Goal: Transaction & Acquisition: Purchase product/service

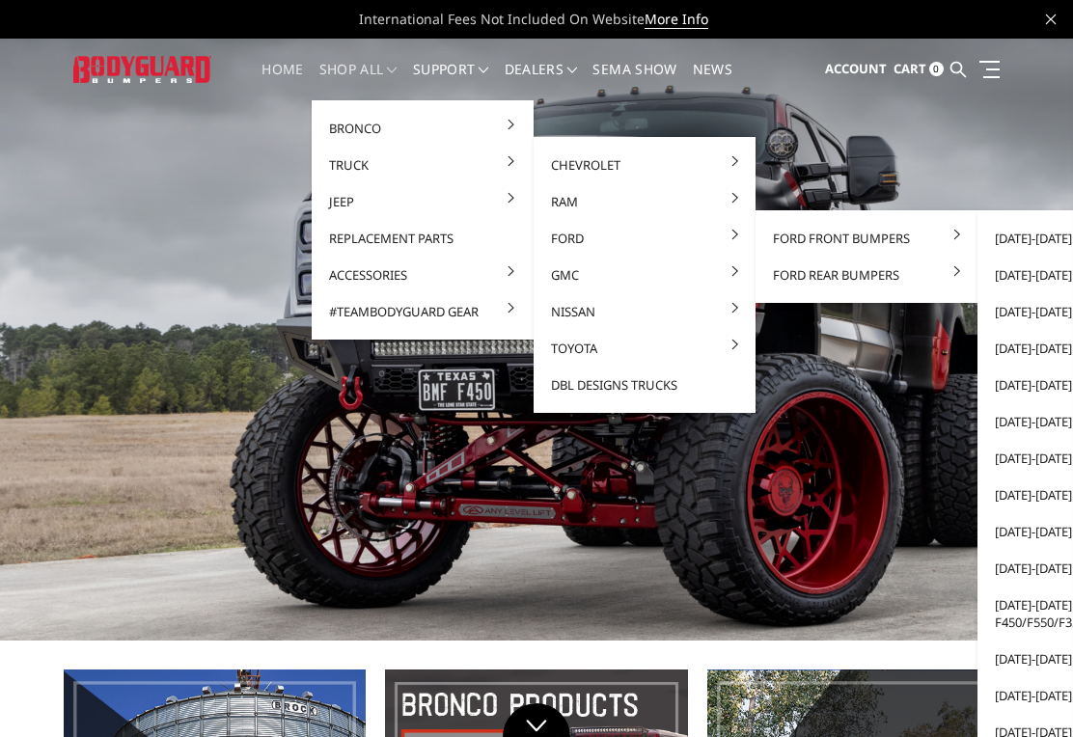
click at [1037, 573] on link "[DATE]-[DATE] Ford F250/F350" at bounding box center [1088, 568] width 207 height 37
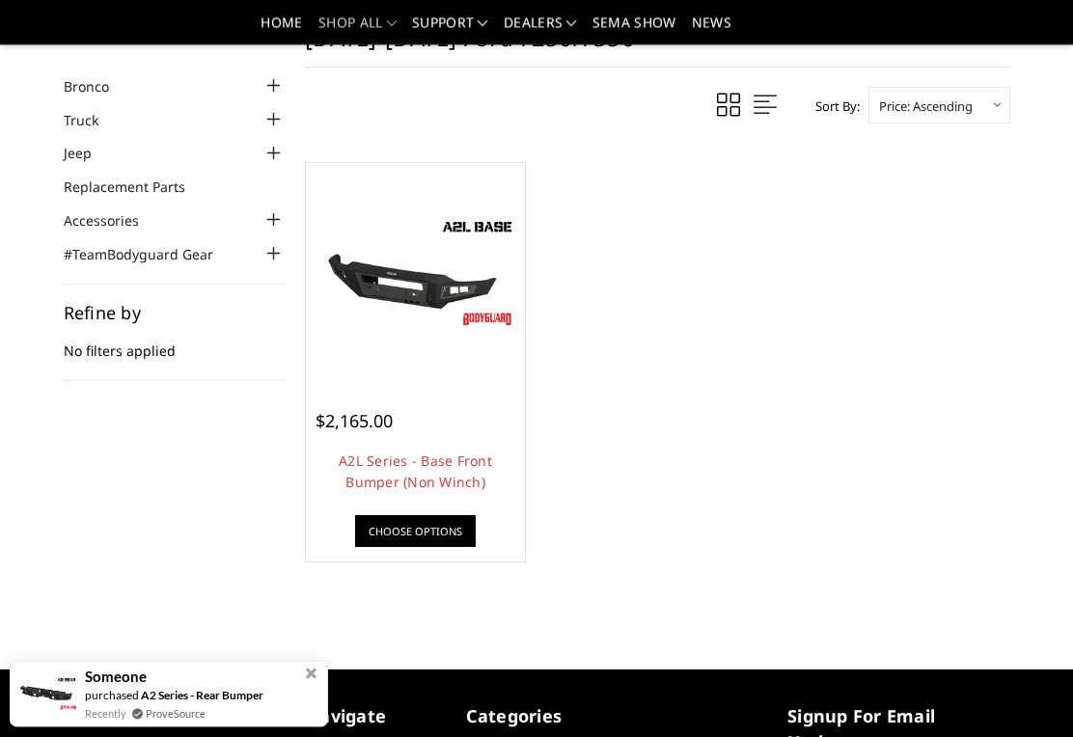
scroll to position [74, 0]
click at [477, 345] on div at bounding box center [416, 273] width 210 height 210
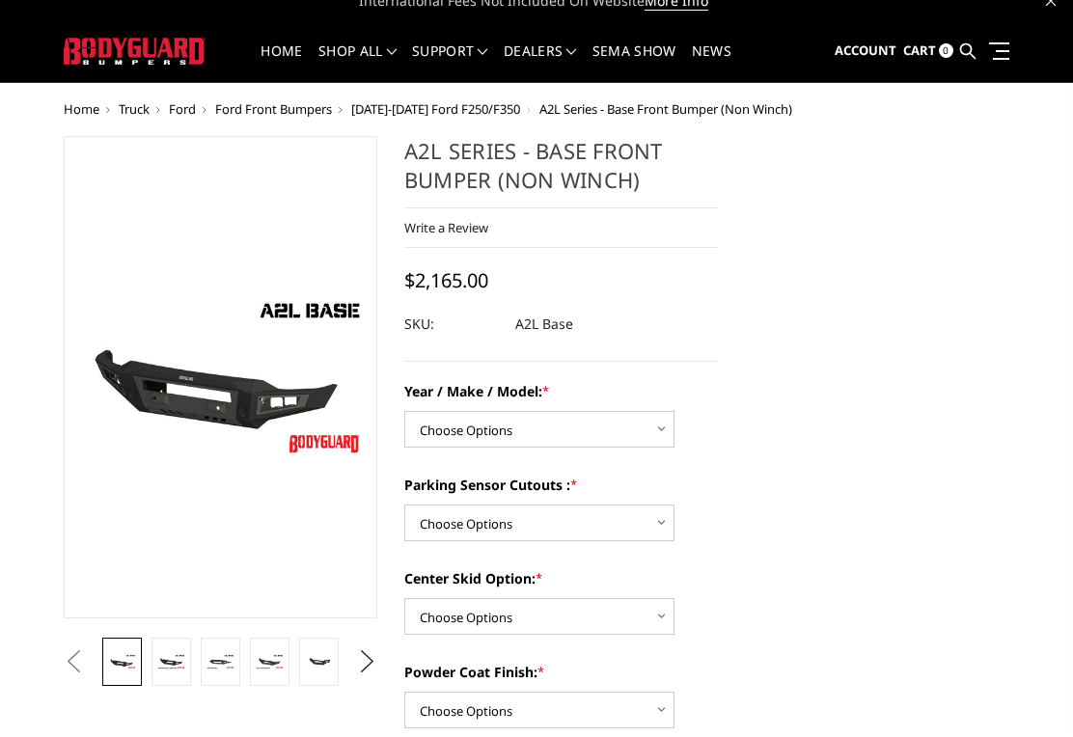
scroll to position [19, 0]
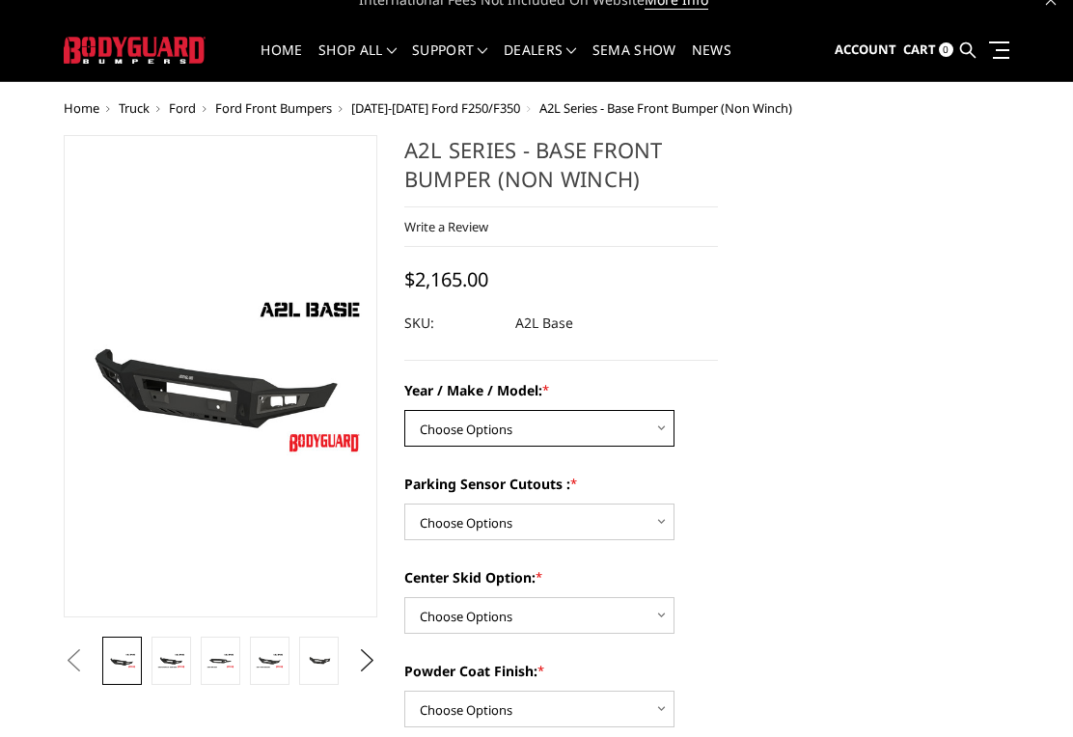
click at [646, 434] on select "Choose Options Chevrolet 15-19 2500 / 3500 Chevrolet 19-21 1500 Chevrolet 15-20…" at bounding box center [539, 428] width 270 height 37
select select "4295"
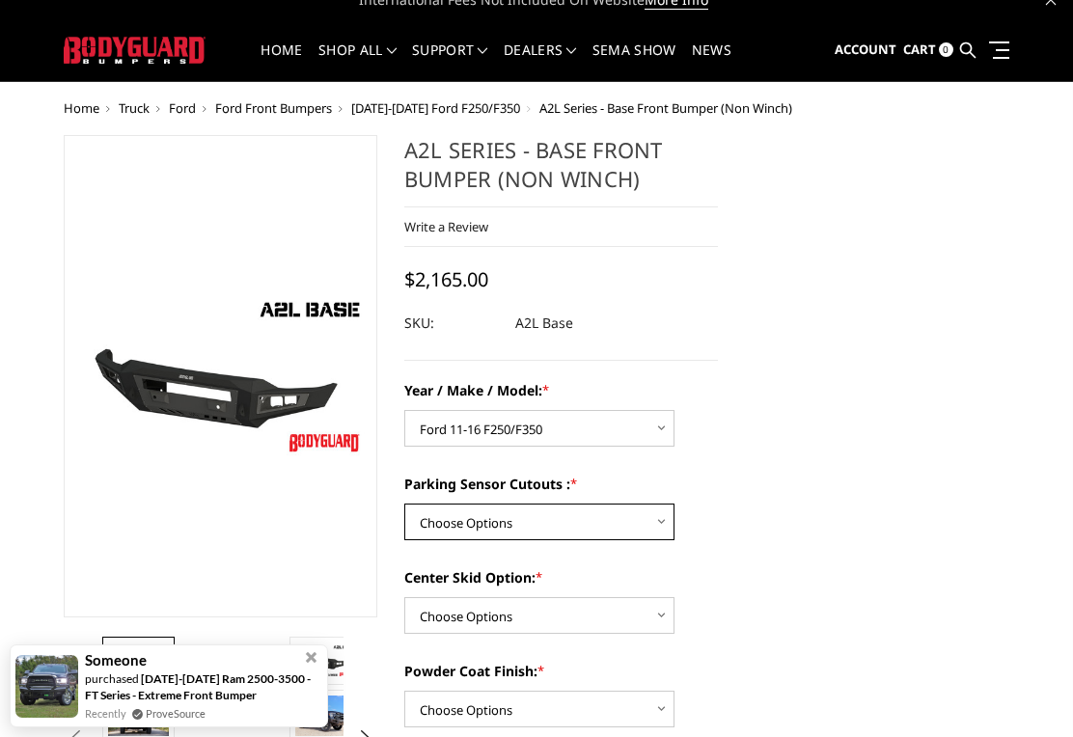
click at [624, 526] on select "Choose Options Yes - I have front parking sensors No - I do NOT have parking se…" at bounding box center [539, 522] width 270 height 37
select select "4288"
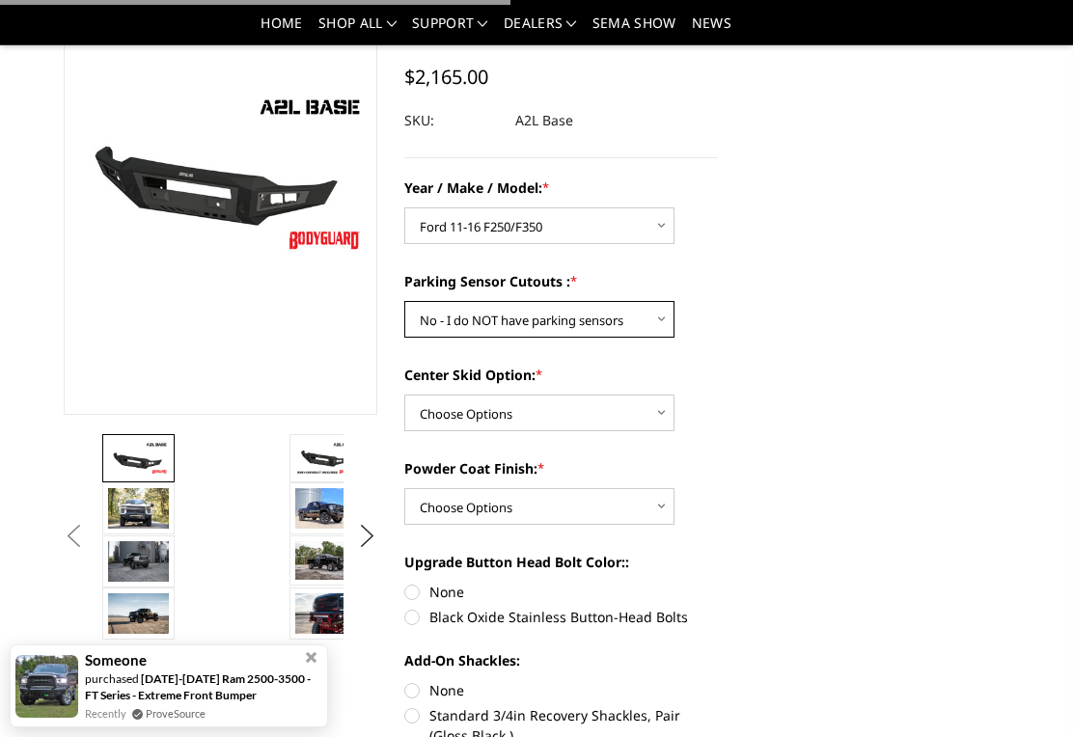
scroll to position [164, 0]
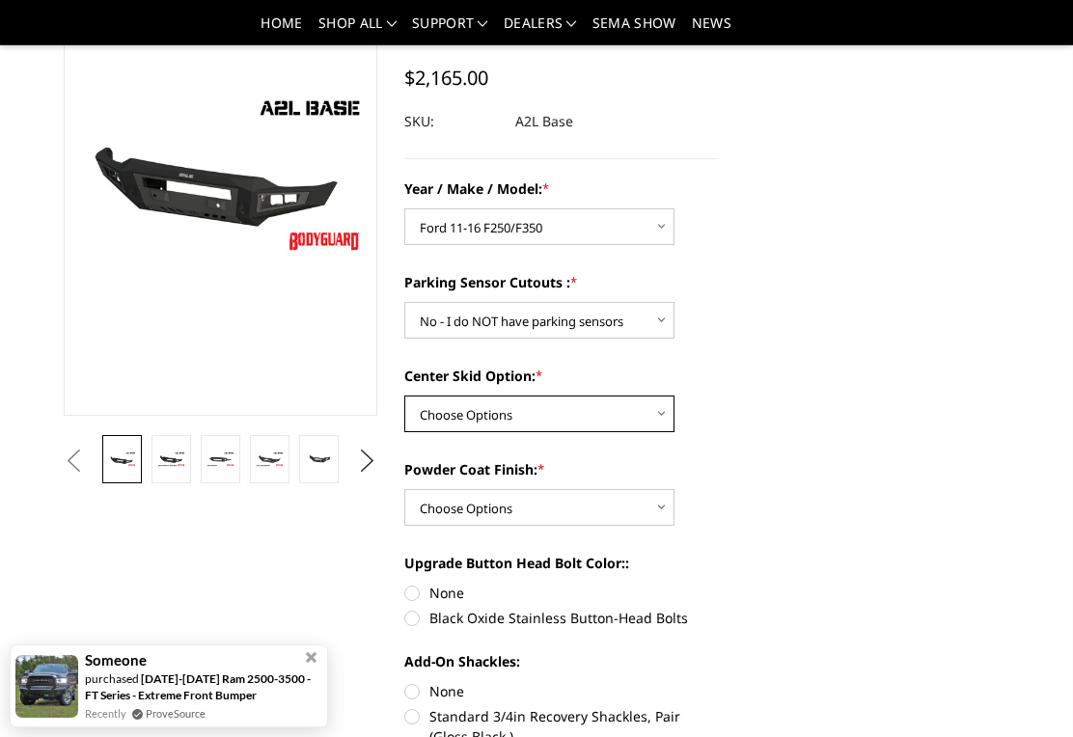
click at [650, 418] on select "Choose Options Single Light Bar Cutout" at bounding box center [539, 414] width 270 height 37
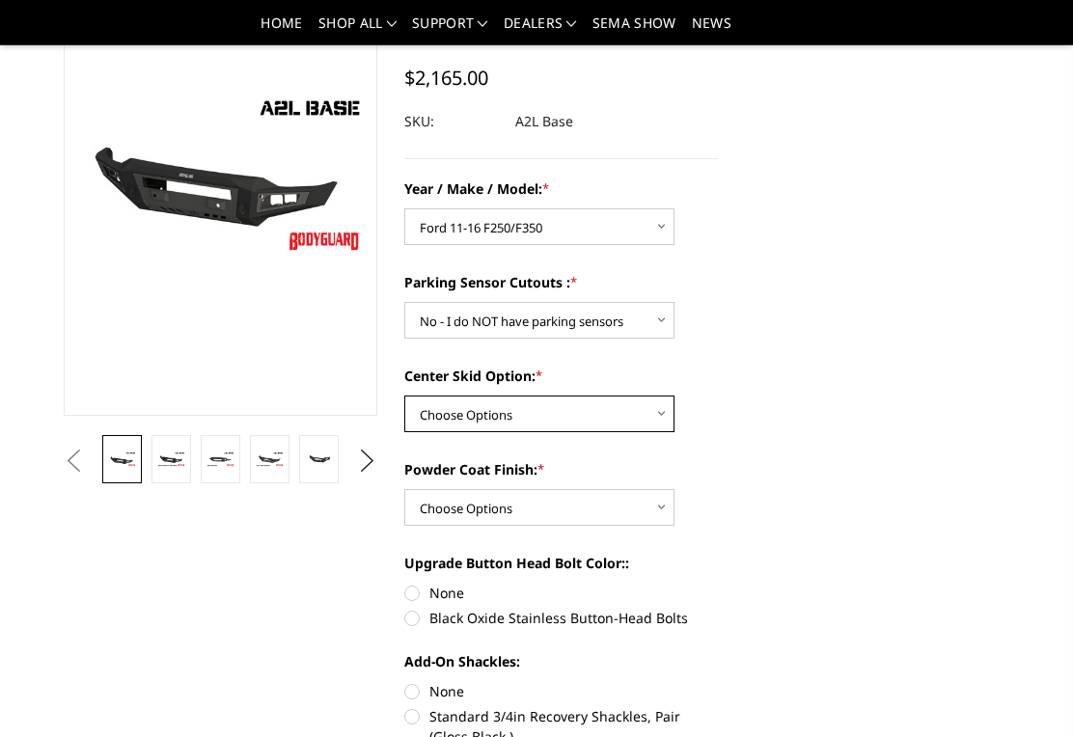
select select "4304"
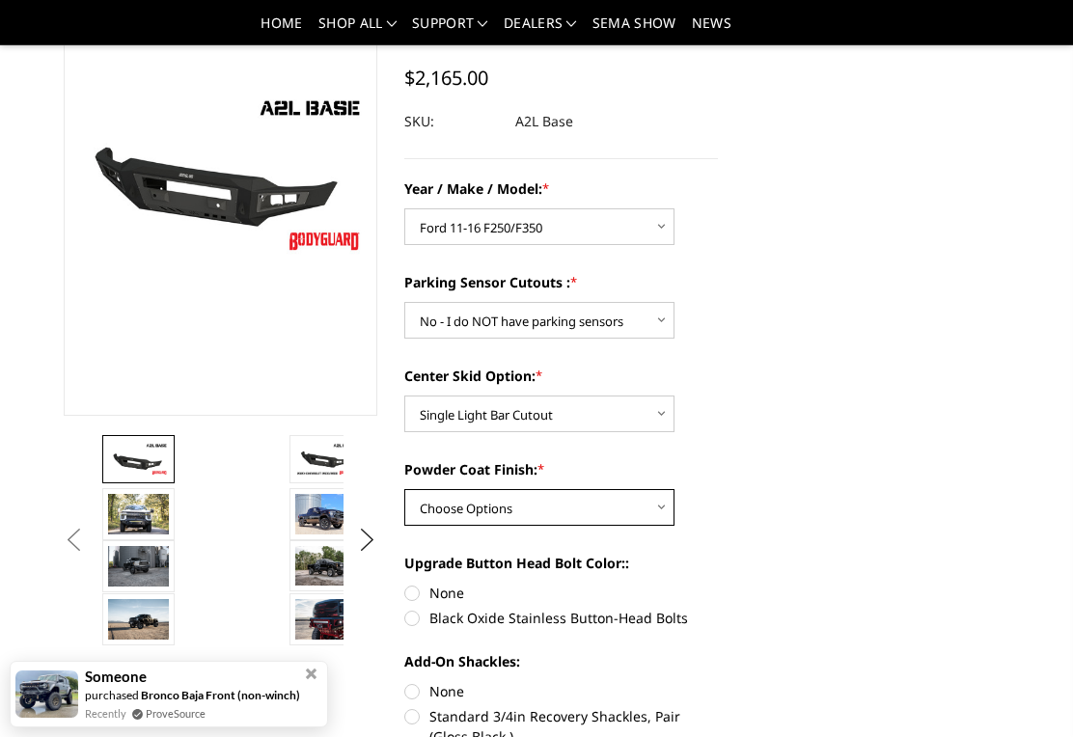
click at [620, 518] on select "Choose Options Bare metal (included) Texture Black Powder Coat" at bounding box center [539, 507] width 270 height 37
select select "4286"
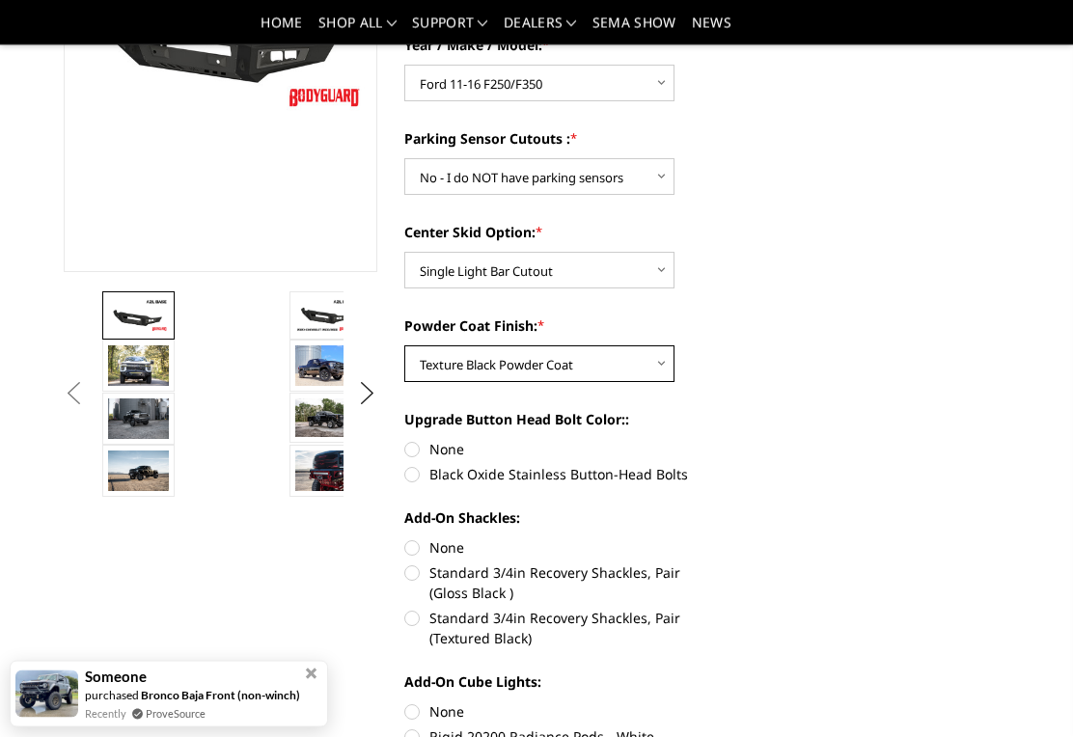
scroll to position [307, 0]
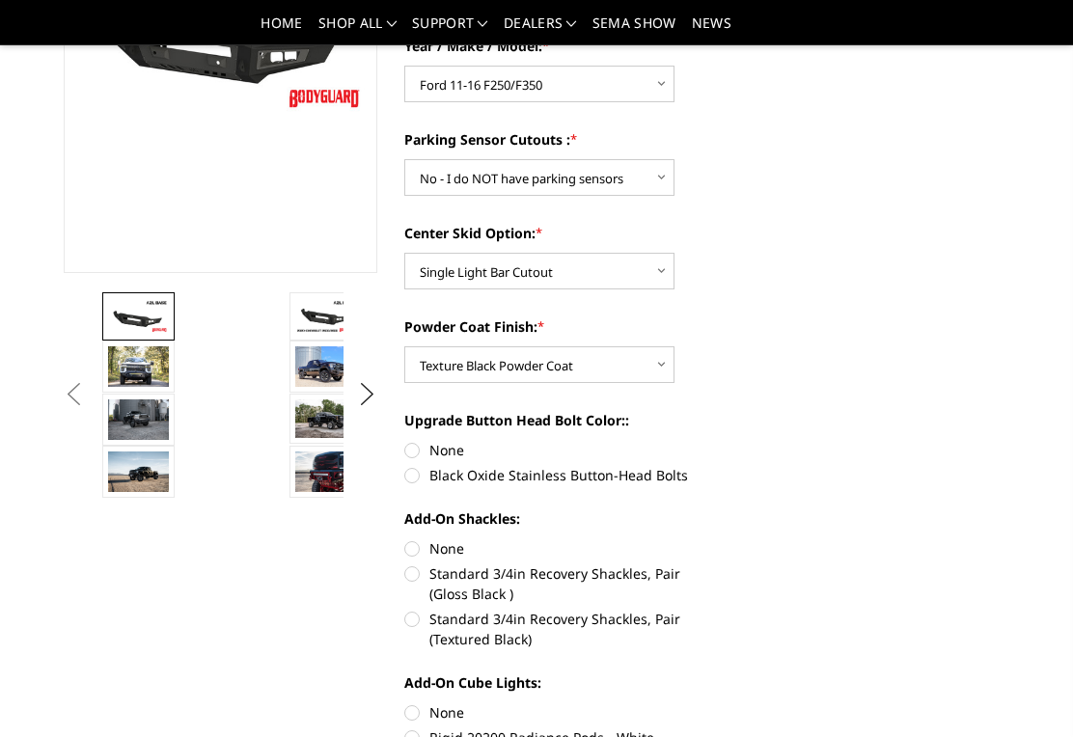
click at [659, 626] on label "Standard 3/4in Recovery Shackles, Pair (Textured Black)" at bounding box center [561, 629] width 314 height 41
click at [718, 565] on input "Standard 3/4in Recovery Shackles, Pair (Textured Black)" at bounding box center [718, 564] width 1 height 1
radio input "true"
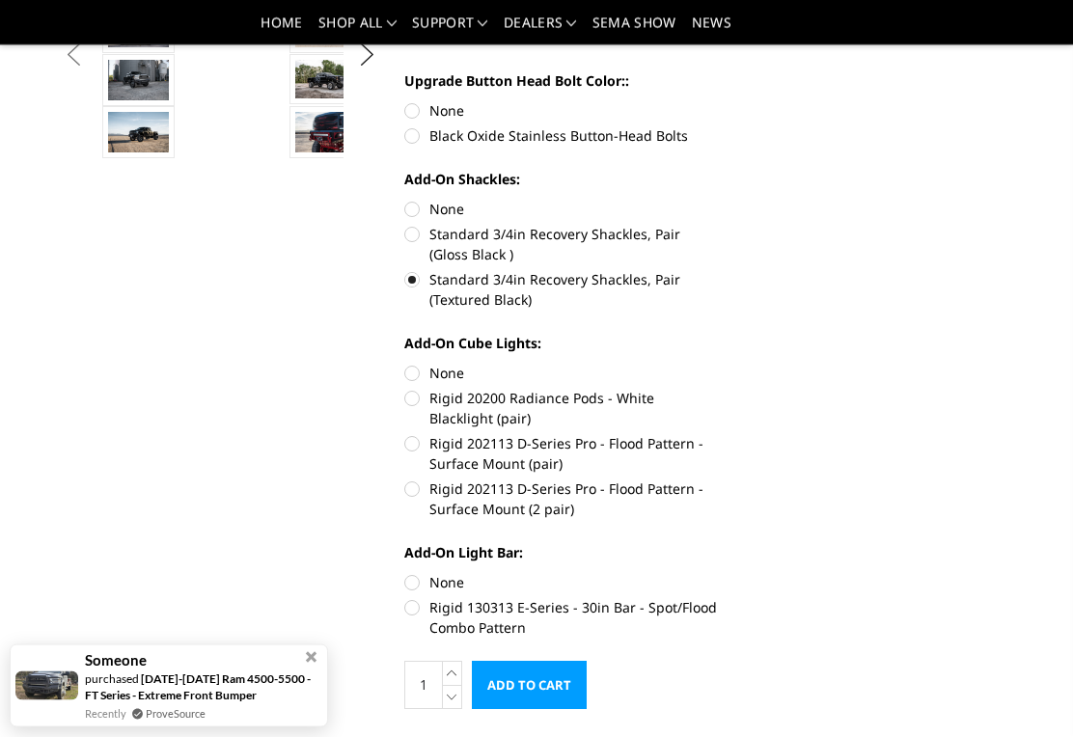
scroll to position [647, 0]
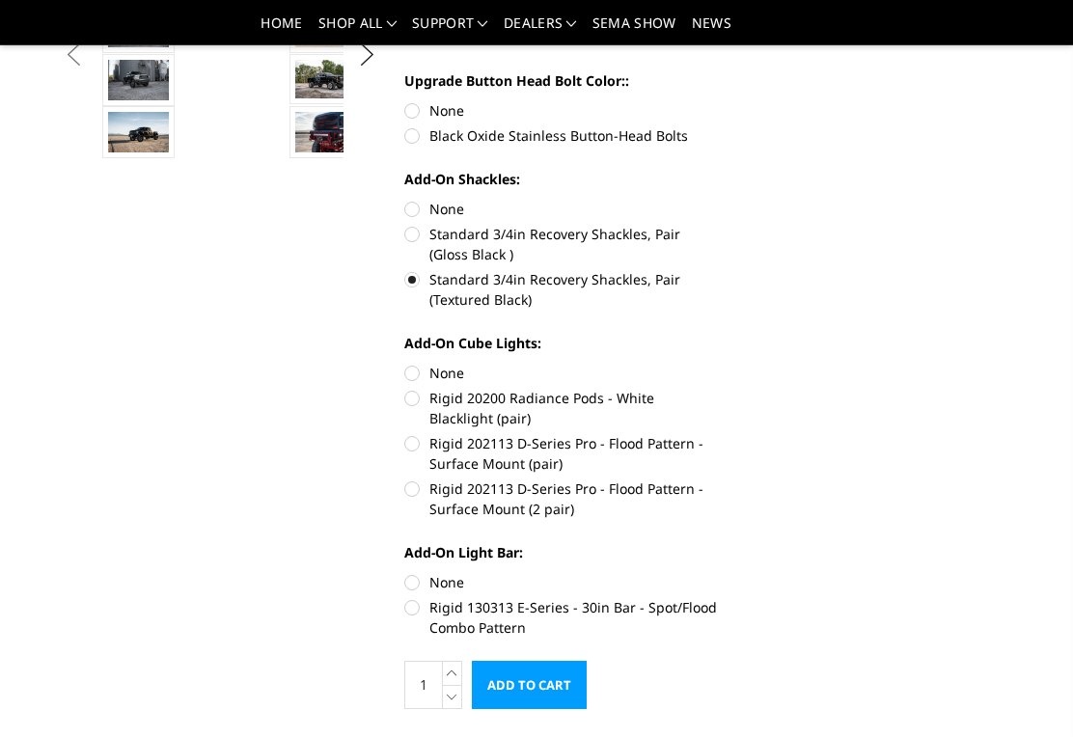
click at [673, 494] on label "Rigid 202113 D-Series Pro - Flood Pattern - Surface Mount (2 pair)" at bounding box center [561, 499] width 314 height 41
click at [718, 434] on input "Rigid 202113 D-Series Pro - Flood Pattern - Surface Mount (2 pair)" at bounding box center [718, 433] width 1 height 1
radio input "true"
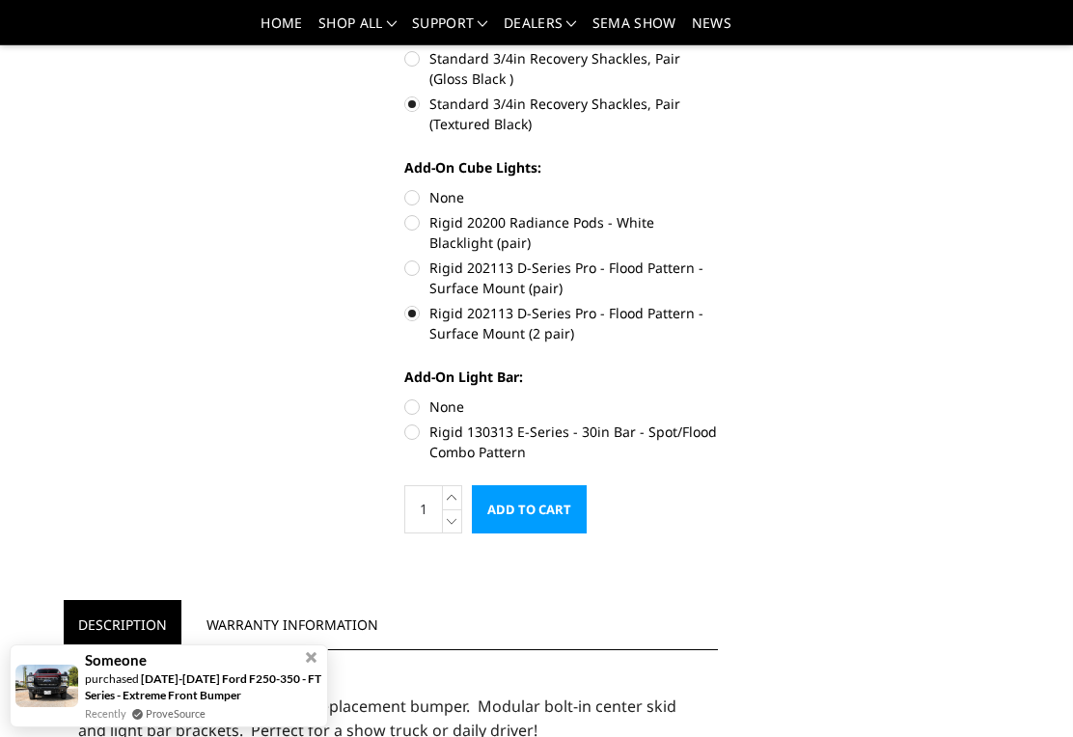
click at [689, 438] on label "Rigid 130313 E-Series - 30in Bar - Spot/Flood Combo Pattern" at bounding box center [561, 442] width 314 height 41
click at [718, 398] on input "Rigid 130313 E-Series - 30in Bar - Spot/Flood Combo Pattern" at bounding box center [718, 397] width 1 height 1
radio input "true"
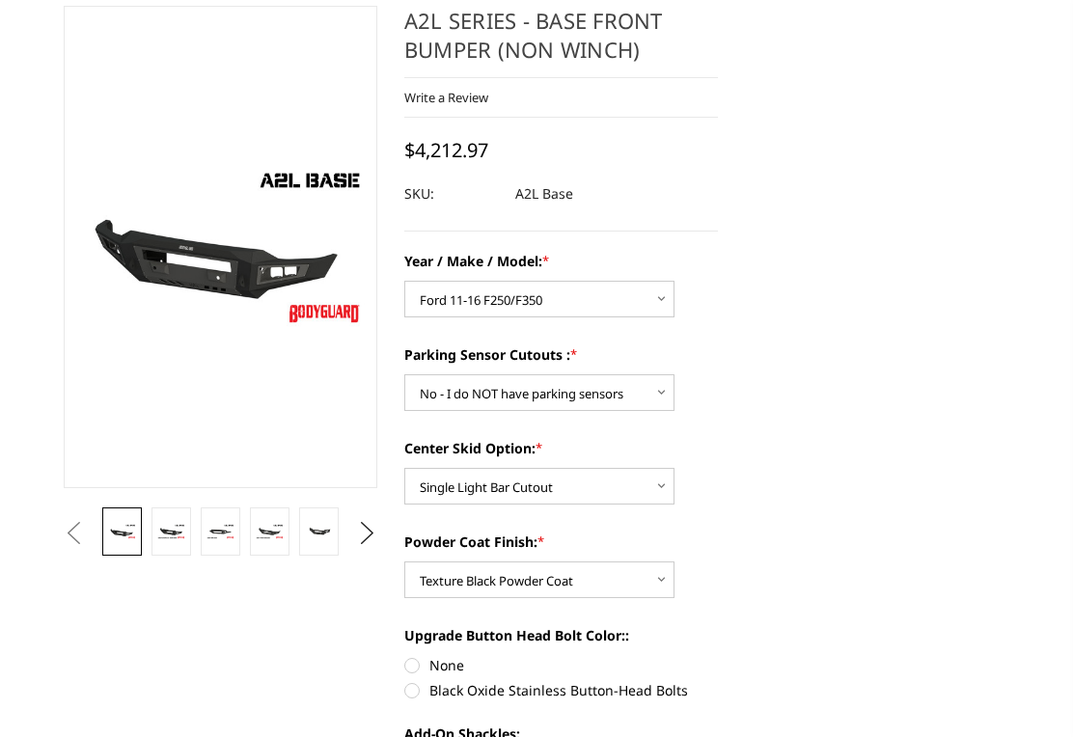
scroll to position [0, 0]
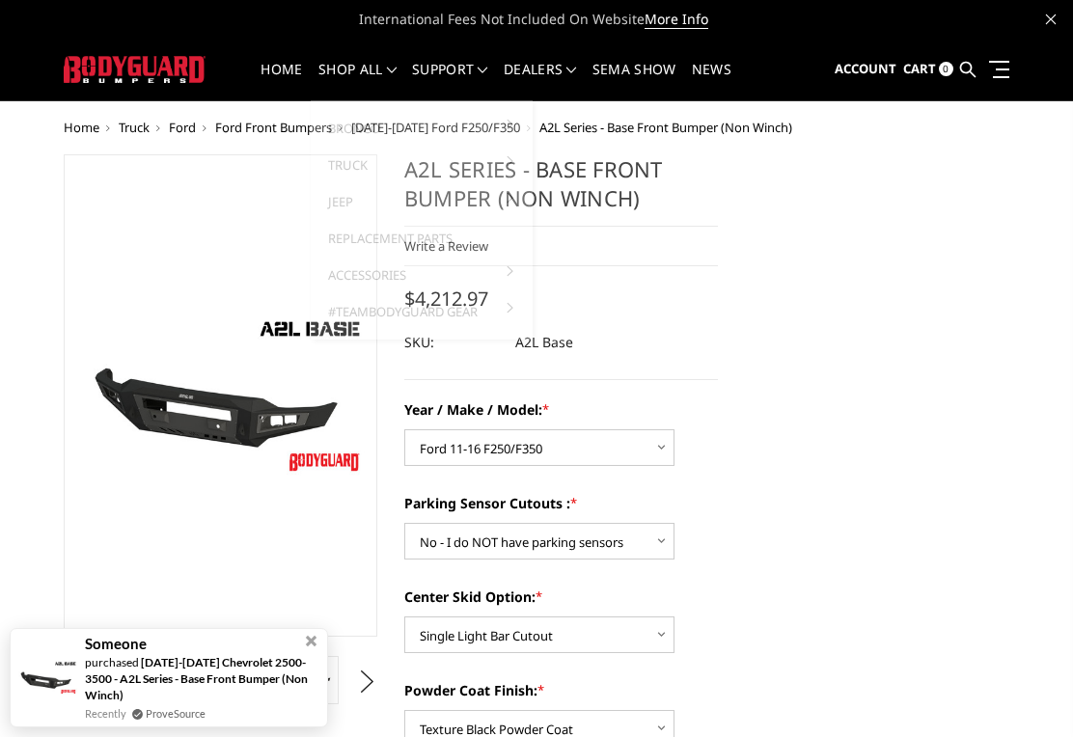
click at [253, 126] on span "Ford Front Bumpers" at bounding box center [273, 127] width 117 height 17
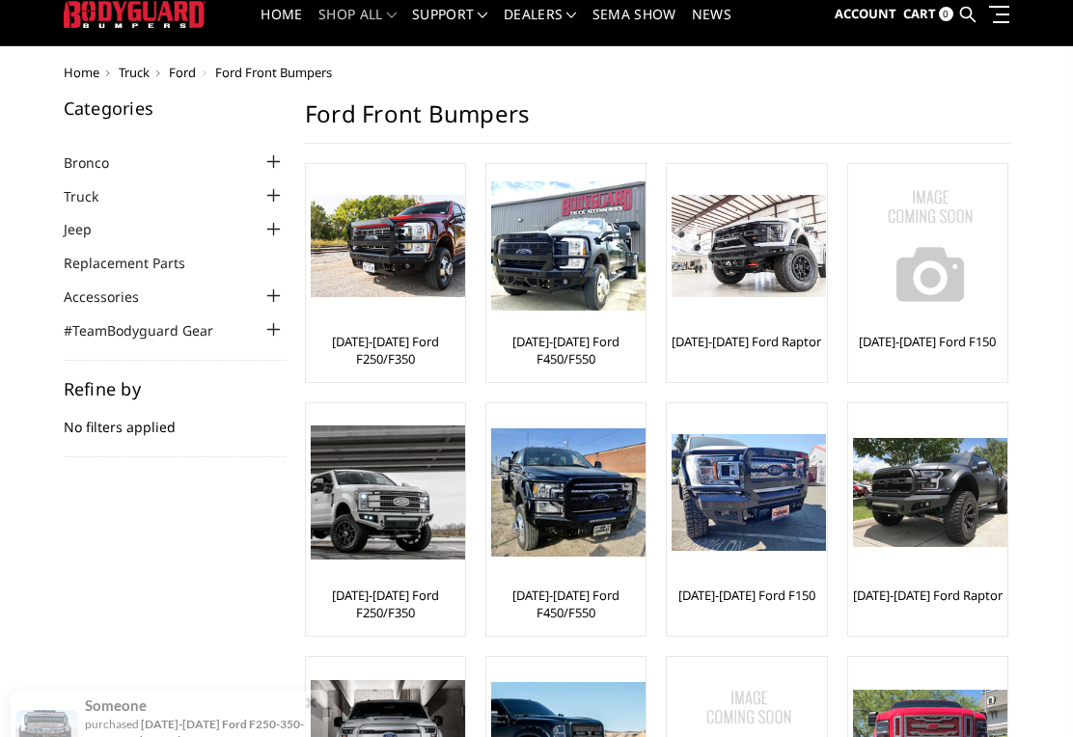
scroll to position [55, 0]
click at [402, 603] on link "[DATE]-[DATE] Ford F250/F350" at bounding box center [386, 604] width 150 height 35
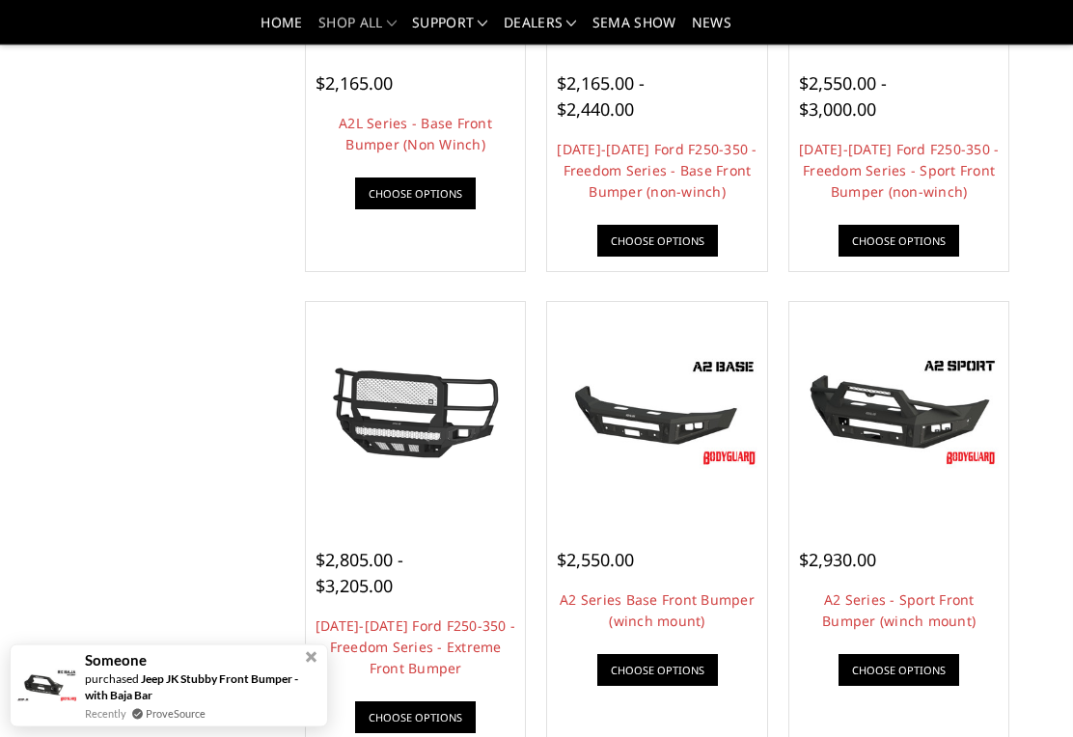
scroll to position [888, 0]
click at [456, 645] on link "[DATE]-[DATE] Ford F250-350 - Freedom Series - Extreme Front Bumper" at bounding box center [416, 647] width 200 height 61
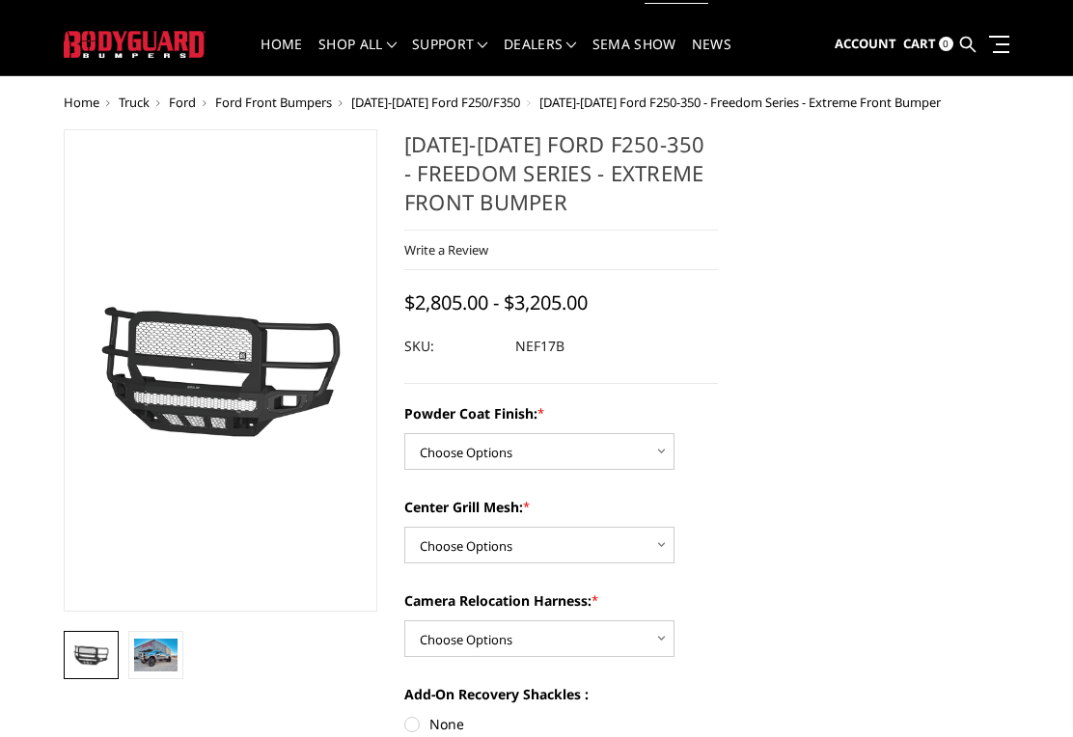
scroll to position [26, 0]
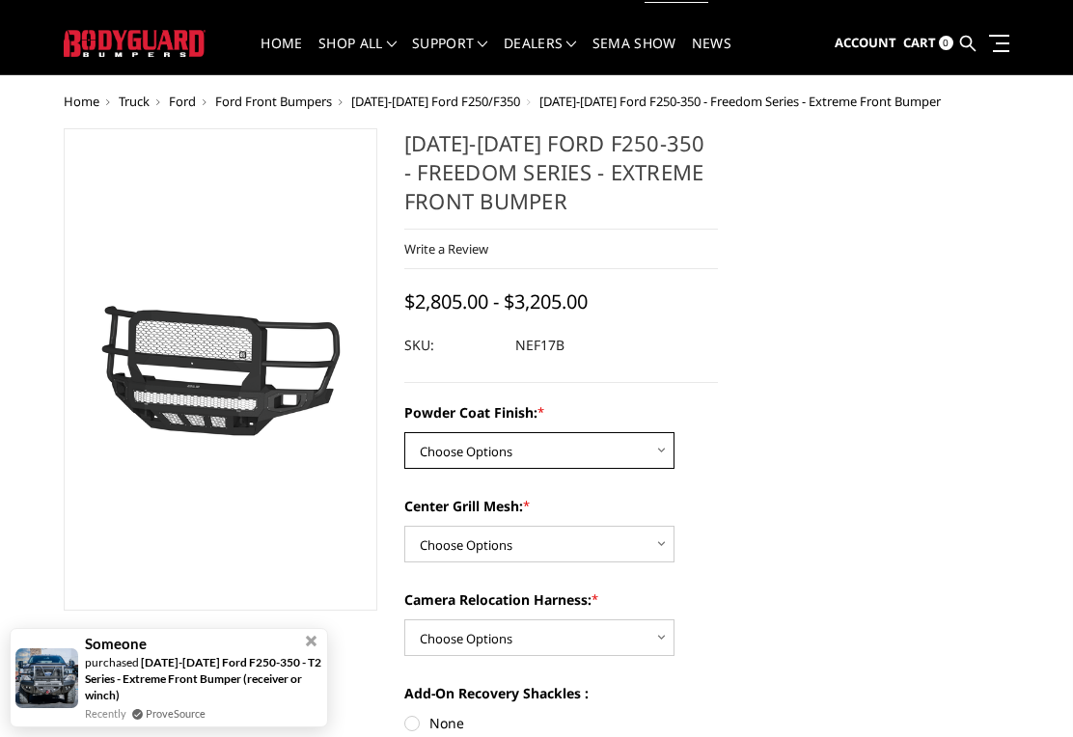
click at [644, 462] on select "Choose Options Bare Metal Textured Black Powder Coat" at bounding box center [539, 450] width 270 height 37
select select "3088"
click at [595, 547] on select "Choose Options WITH Expanded Metal in Center Grill WITHOUT Expanded Metal in Ce…" at bounding box center [539, 544] width 270 height 37
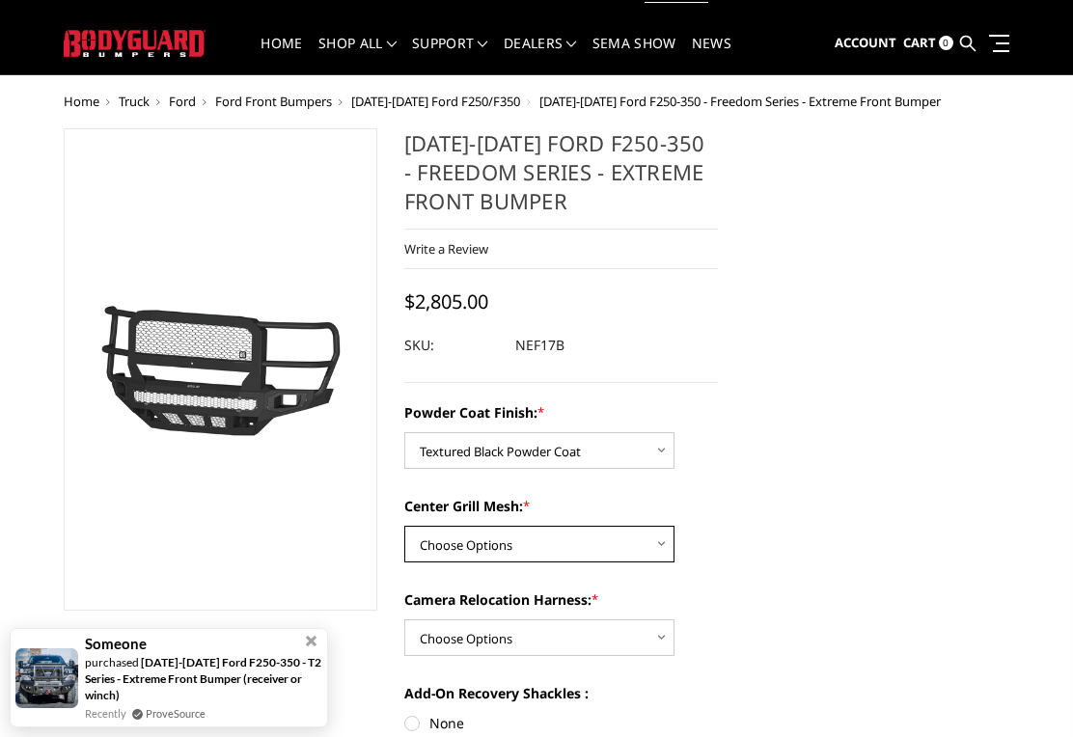
select select "3089"
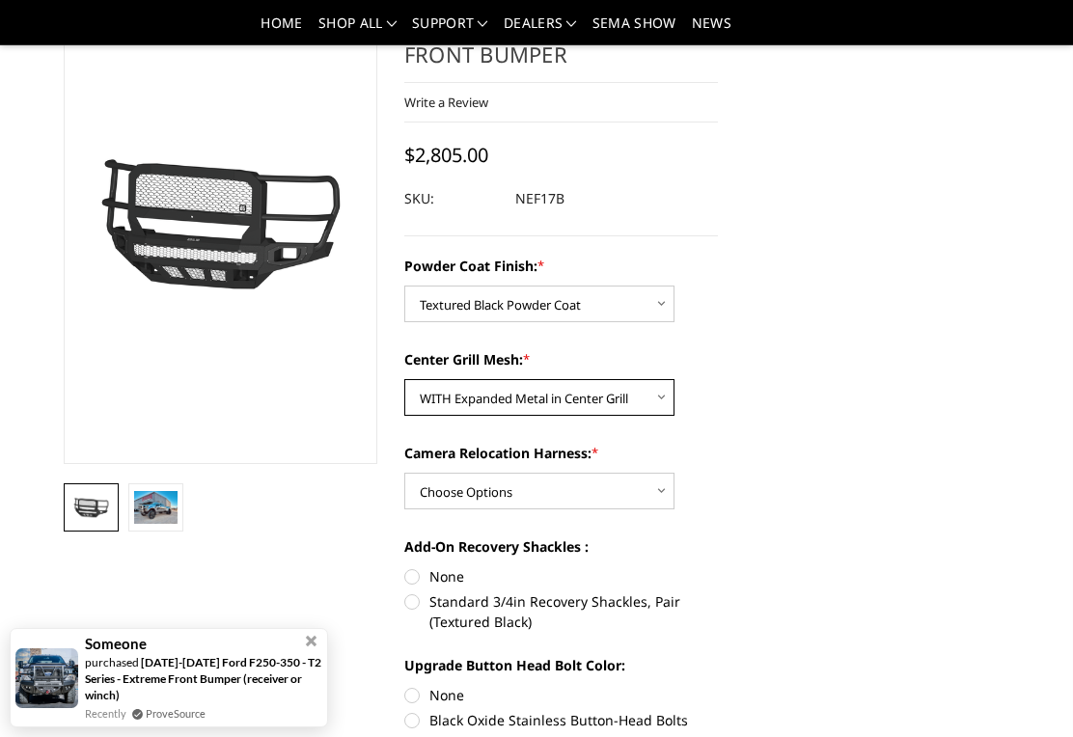
scroll to position [145, 0]
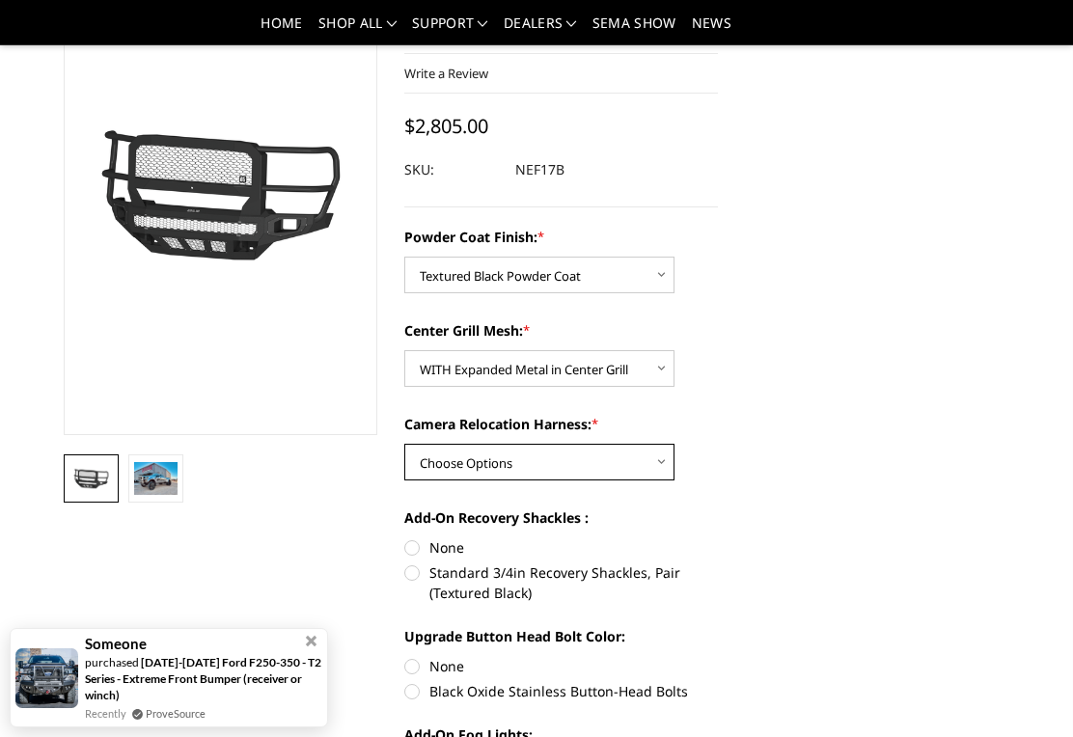
click at [635, 463] on select "Choose Options WITH Camera Relocation Harness WITHOUT Camera Relocation Harness" at bounding box center [539, 462] width 270 height 37
select select "3092"
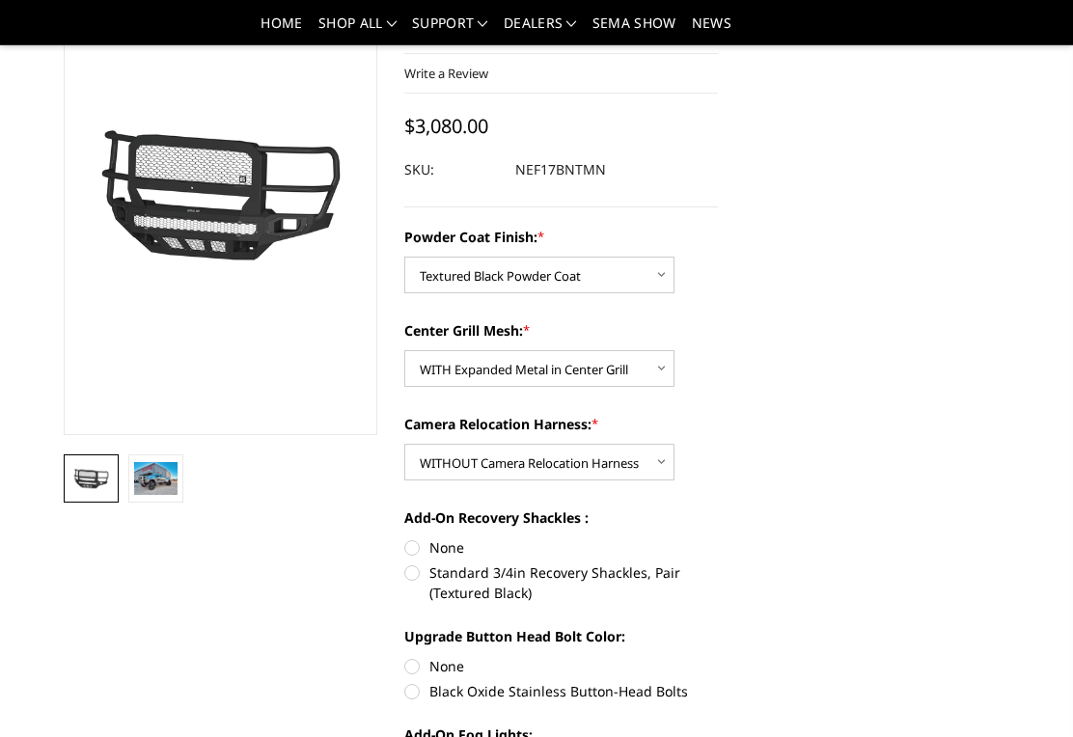
click at [625, 575] on label "Standard 3/4in Recovery Shackles, Pair (Textured Black)" at bounding box center [561, 583] width 314 height 41
click at [718, 539] on input "Standard 3/4in Recovery Shackles, Pair (Textured Black)" at bounding box center [718, 538] width 1 height 1
radio input "true"
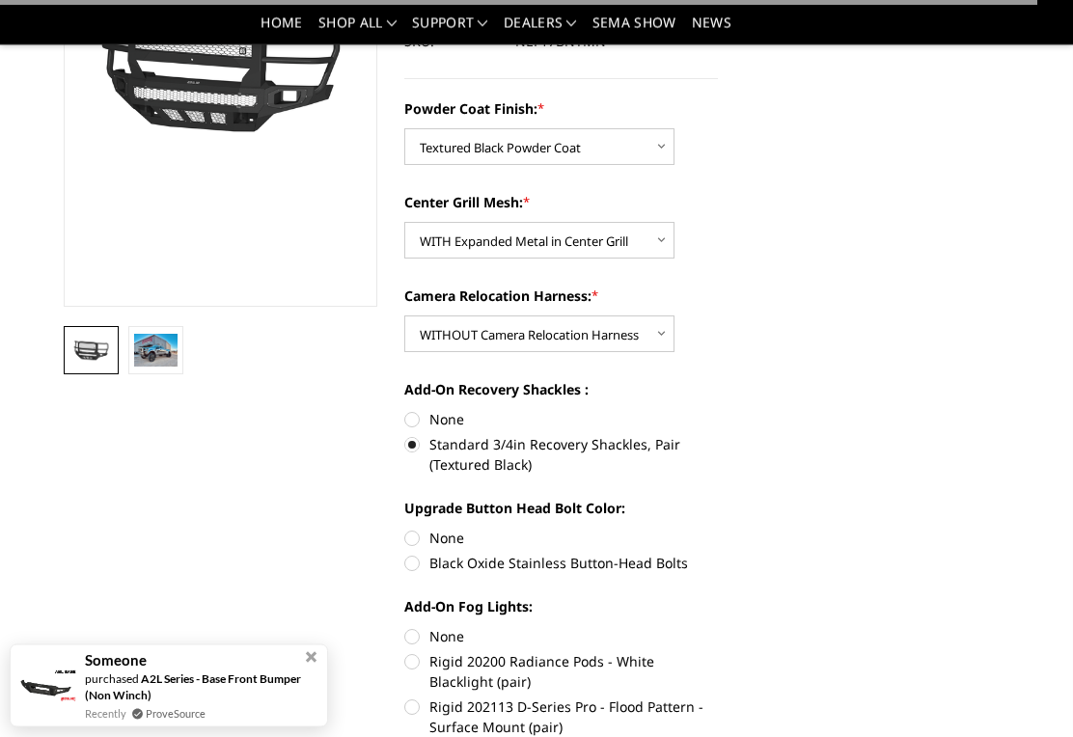
scroll to position [290, 0]
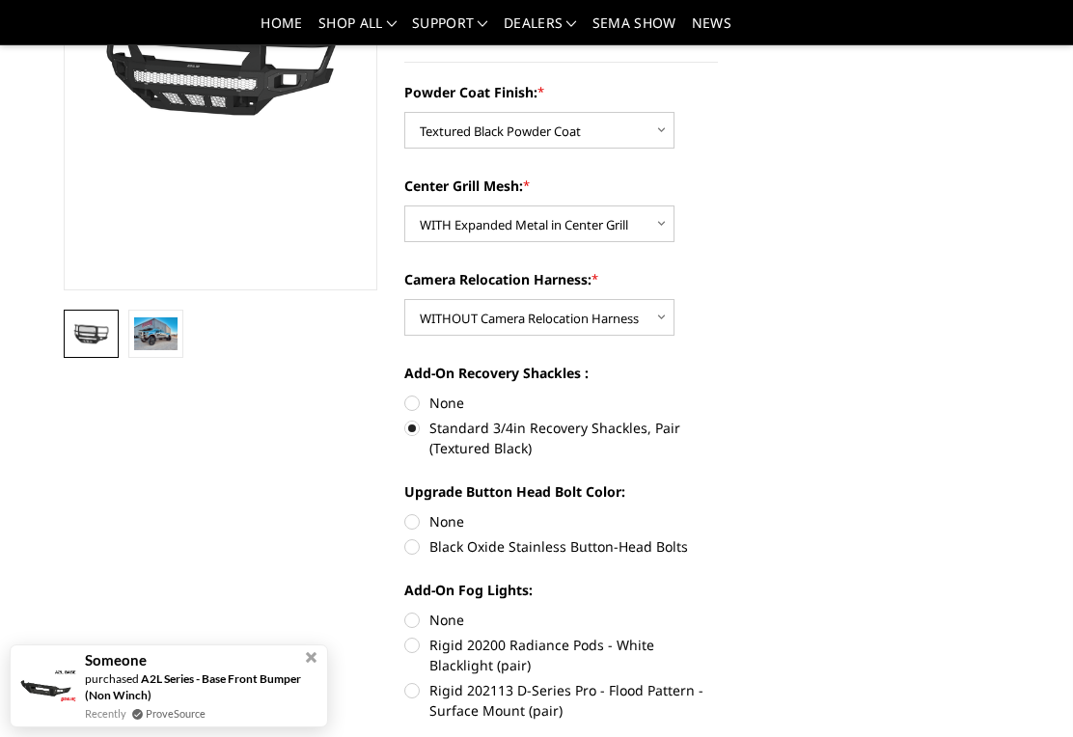
click at [643, 553] on label "Black Oxide Stainless Button-Head Bolts" at bounding box center [561, 547] width 314 height 20
click at [718, 512] on input "Black Oxide Stainless Button-Head Bolts" at bounding box center [718, 512] width 1 height 1
radio input "true"
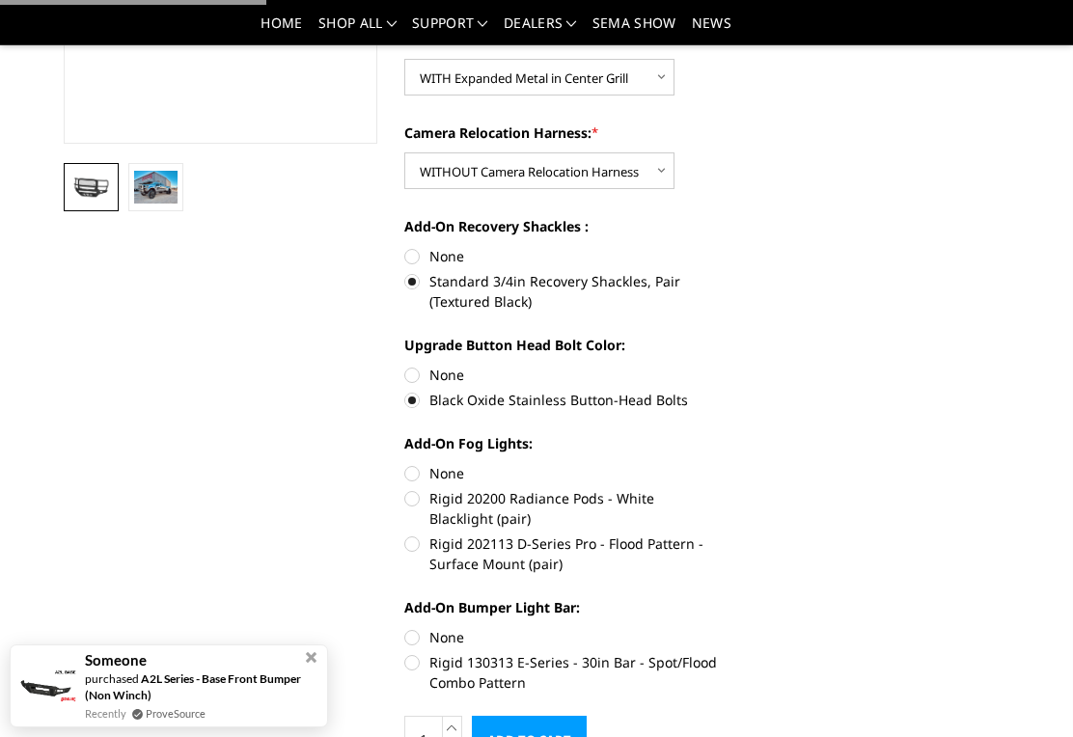
scroll to position [437, 0]
click at [678, 545] on label "Rigid 202113 D-Series Pro - Flood Pattern - Surface Mount (pair)" at bounding box center [561, 553] width 314 height 41
click at [718, 488] on input "Rigid 202113 D-Series Pro - Flood Pattern - Surface Mount (pair)" at bounding box center [718, 487] width 1 height 1
radio input "true"
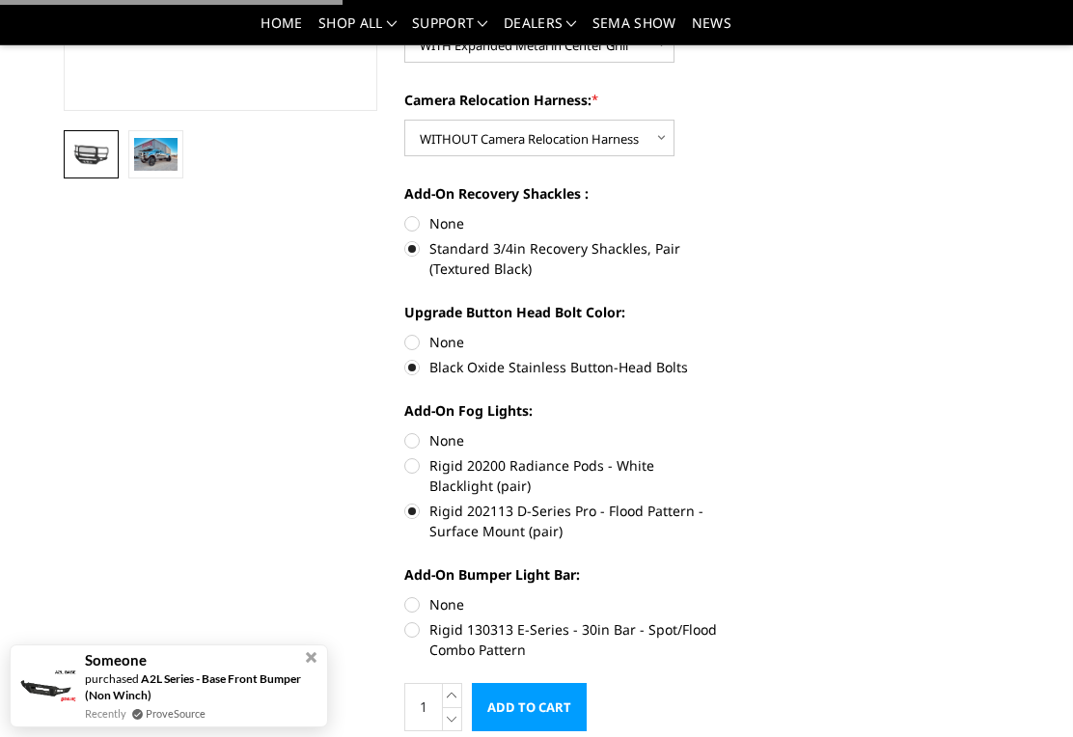
scroll to position [477, 0]
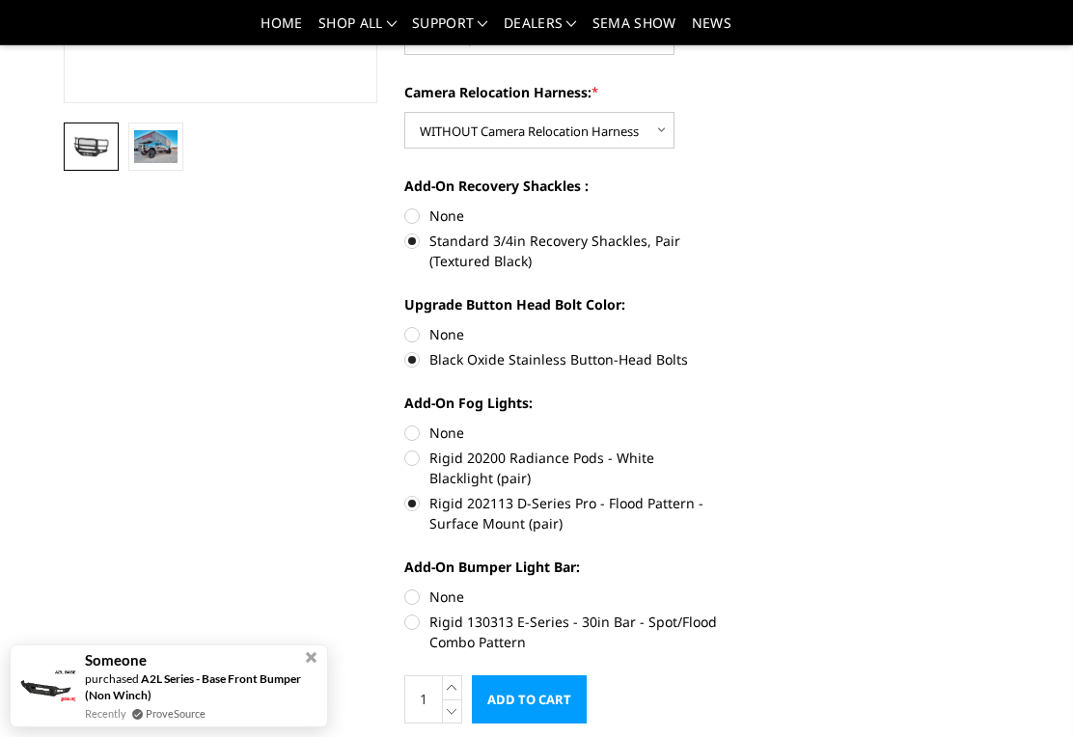
click at [685, 638] on label "Rigid 130313 E-Series - 30in Bar - Spot/Flood Combo Pattern" at bounding box center [561, 632] width 314 height 41
click at [718, 588] on input "Rigid 130313 E-Series - 30in Bar - Spot/Flood Combo Pattern" at bounding box center [718, 587] width 1 height 1
radio input "true"
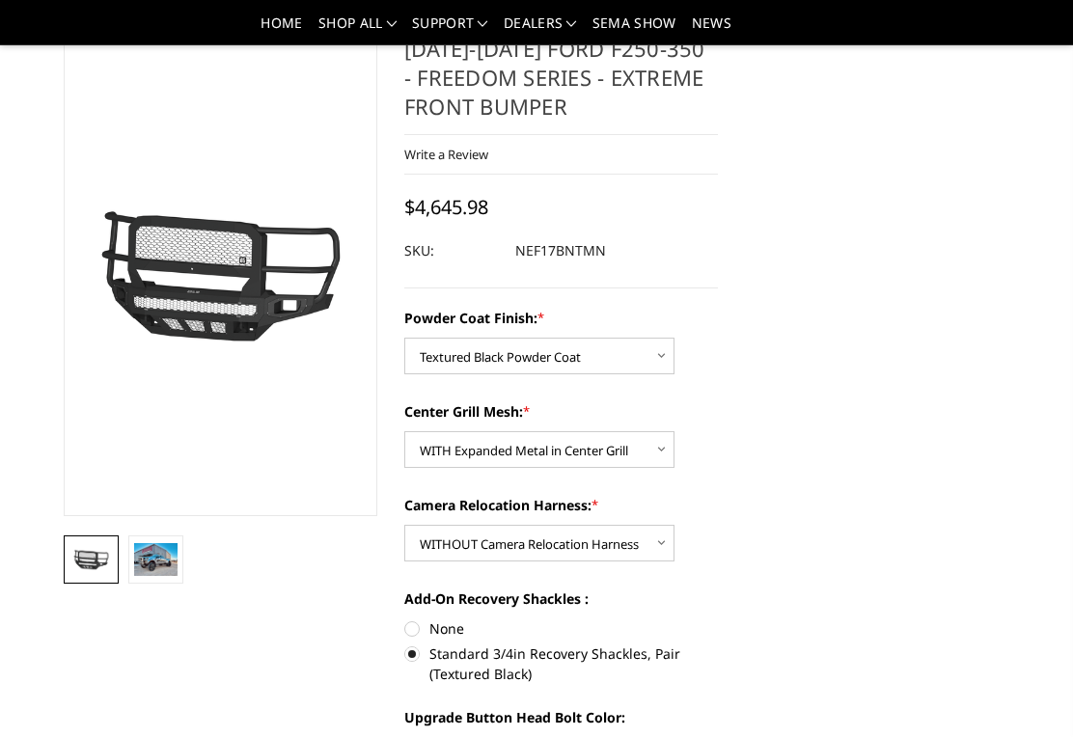
scroll to position [28, 0]
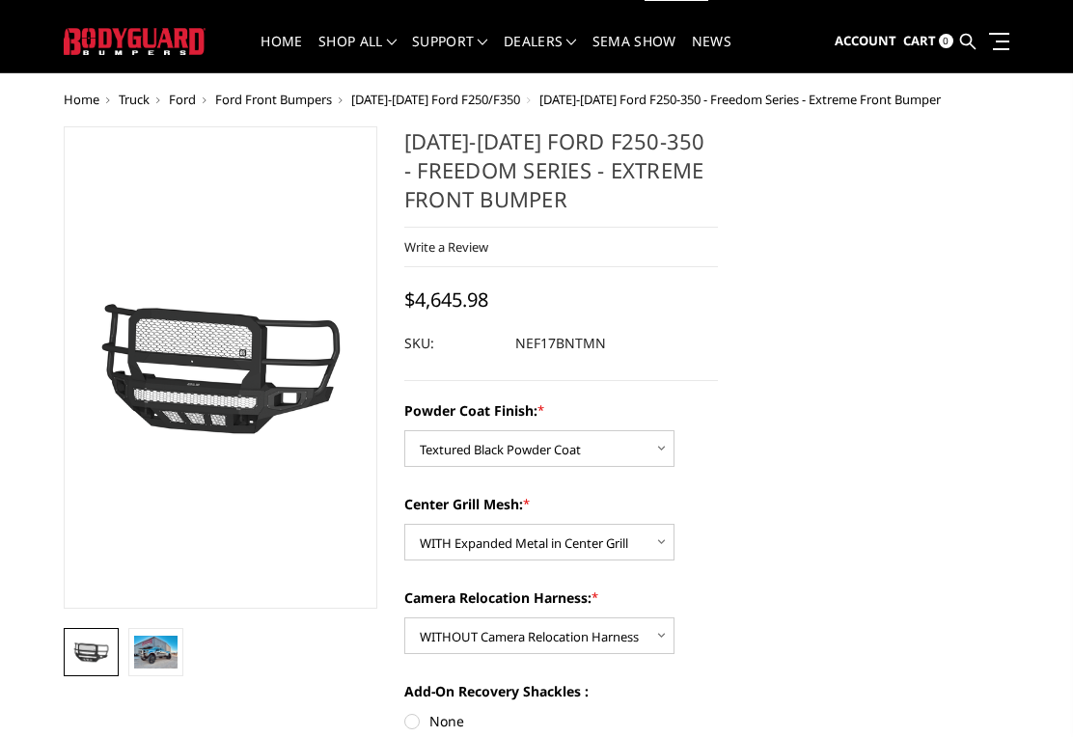
click at [134, 666] on img at bounding box center [155, 652] width 43 height 33
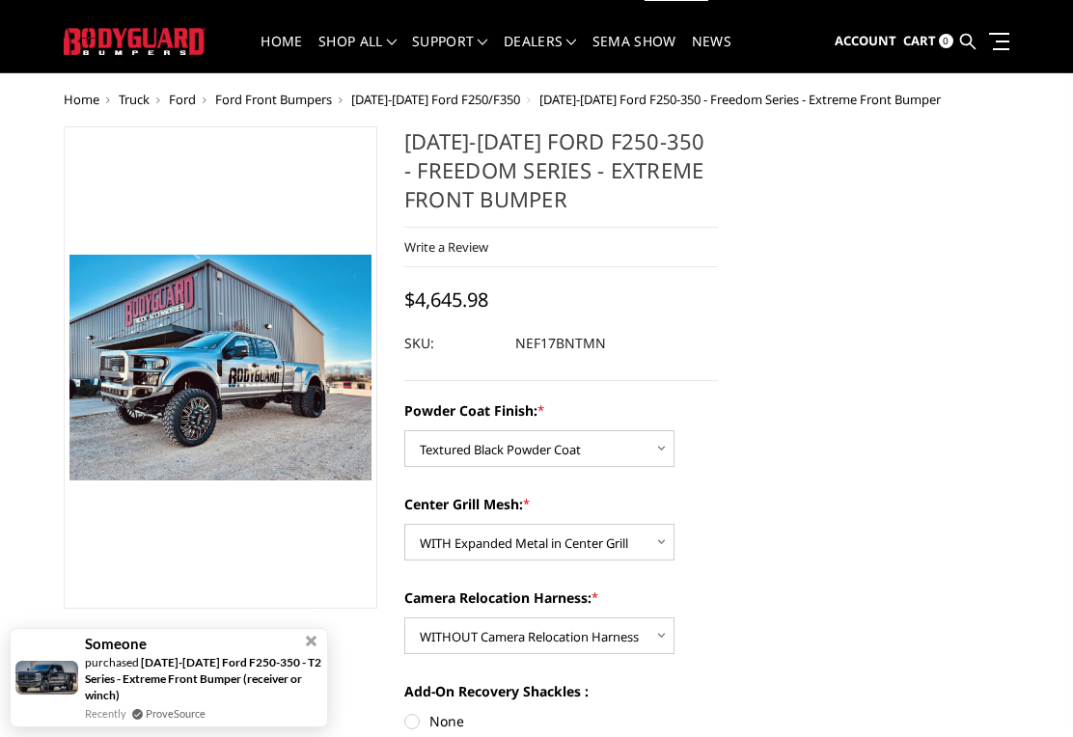
click at [158, 653] on img at bounding box center [155, 652] width 43 height 33
